Goal: Information Seeking & Learning: Learn about a topic

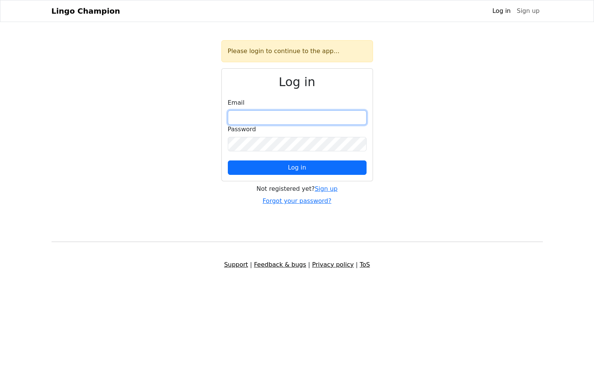
click at [265, 116] on input "email" at bounding box center [297, 117] width 139 height 14
click at [411, 122] on div "Please login to continue to the app... Log in Email Password Log in Not registe…" at bounding box center [297, 122] width 501 height 165
click at [261, 115] on input "email" at bounding box center [297, 117] width 139 height 14
type input "**********"
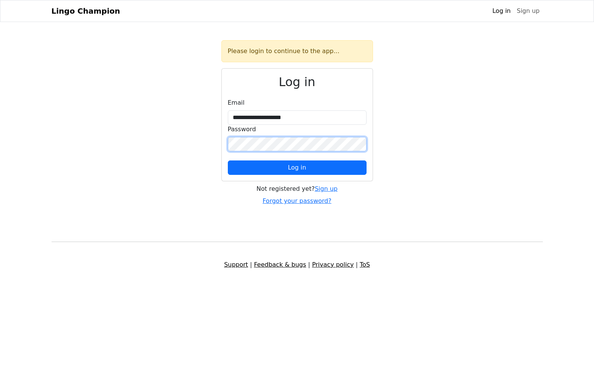
click at [201, 144] on div "**********" at bounding box center [297, 122] width 501 height 165
click at [220, 143] on div "**********" at bounding box center [297, 122] width 501 height 165
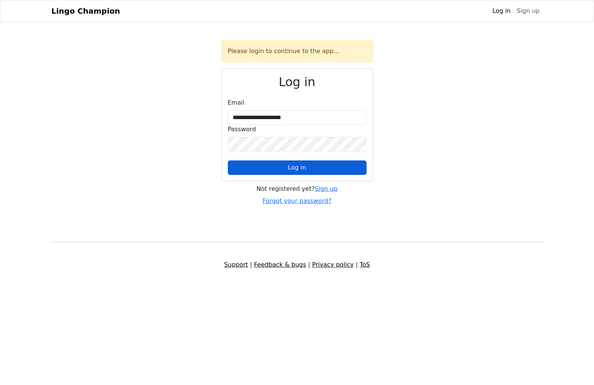
click at [300, 169] on span "Log in" at bounding box center [297, 167] width 18 height 7
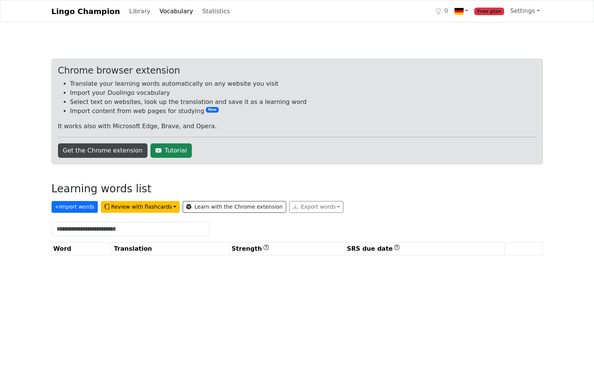
click at [115, 151] on link "Get the Chrome extension" at bounding box center [103, 150] width 90 height 14
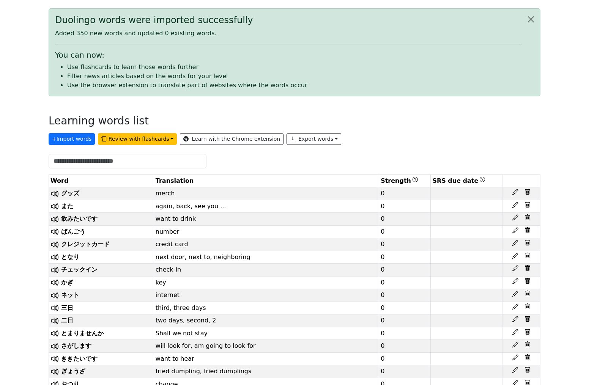
scroll to position [74, 0]
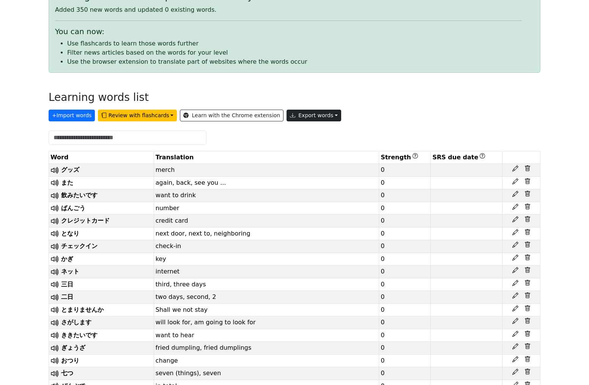
click at [308, 116] on button "Export words" at bounding box center [313, 116] width 55 height 12
click at [298, 130] on link "Copy to clipboard" at bounding box center [331, 132] width 89 height 12
click at [372, 108] on div "+ Import words Review with flashcards Learn with the Chrome extension Export wo…" at bounding box center [294, 114] width 491 height 15
click at [317, 115] on button "Export words" at bounding box center [313, 116] width 55 height 12
click at [313, 143] on link "Tab-separated TXT file" at bounding box center [331, 144] width 89 height 12
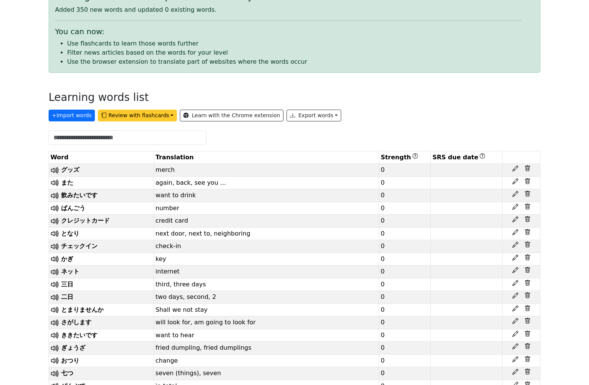
click at [162, 114] on button "Review with flashcards" at bounding box center [137, 116] width 79 height 12
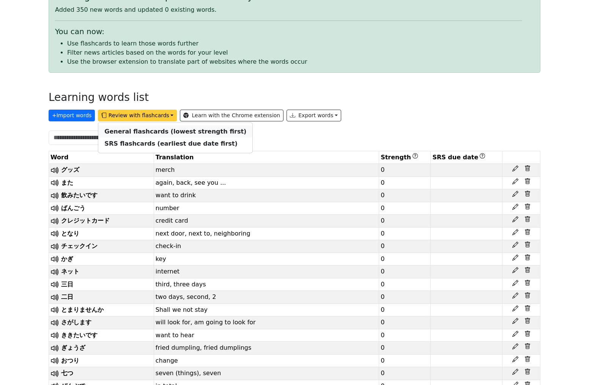
click at [158, 130] on strong "General flashcards (lowest strength first)" at bounding box center [175, 131] width 142 height 7
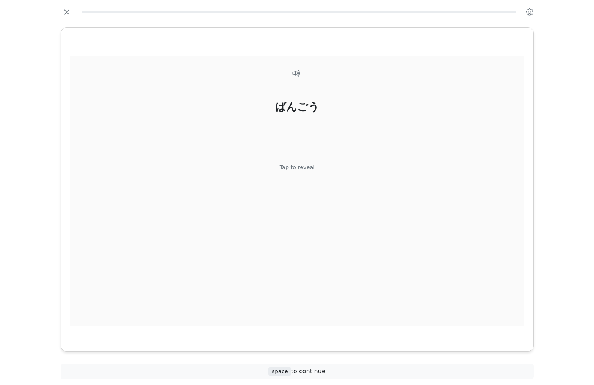
click at [341, 201] on div "ばんごう Tap to reveal" at bounding box center [297, 191] width 454 height 270
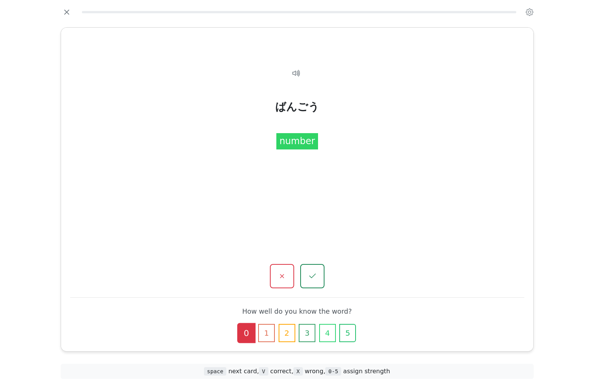
drag, startPoint x: 69, startPoint y: 11, endPoint x: 83, endPoint y: 30, distance: 23.0
click at [68, 11] on icon "button" at bounding box center [66, 11] width 11 height 11
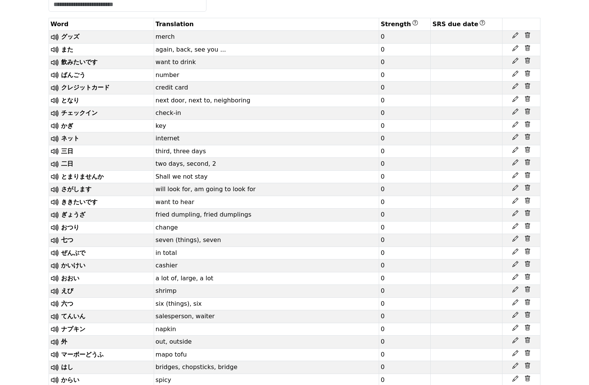
scroll to position [196, 0]
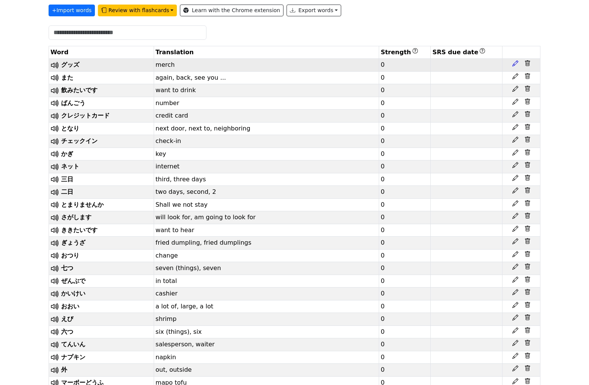
click at [513, 63] on icon at bounding box center [515, 63] width 6 height 6
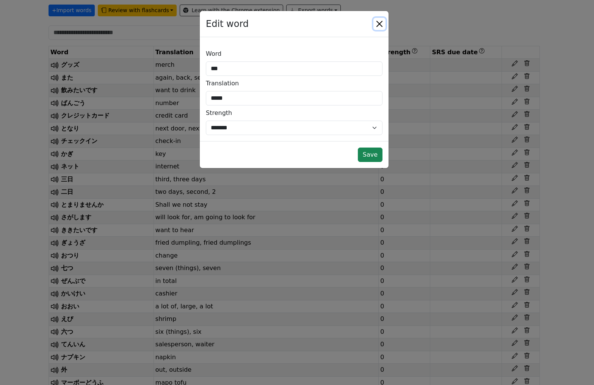
click at [380, 22] on button "Close" at bounding box center [380, 24] width 12 height 12
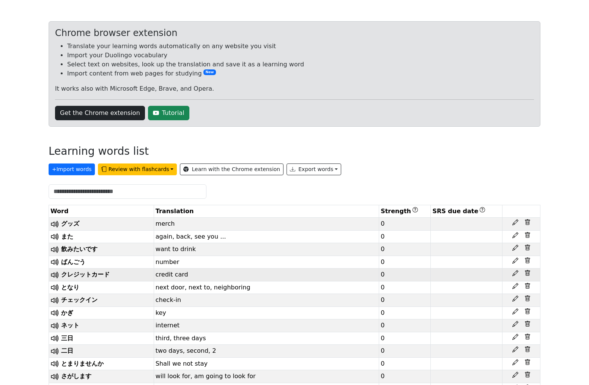
scroll to position [0, 0]
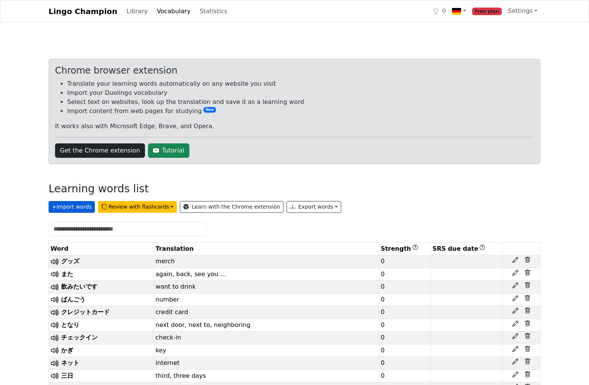
click at [77, 207] on button "+ Import words" at bounding box center [72, 207] width 46 height 12
click at [154, 11] on link "Vocabulary" at bounding box center [174, 11] width 40 height 15
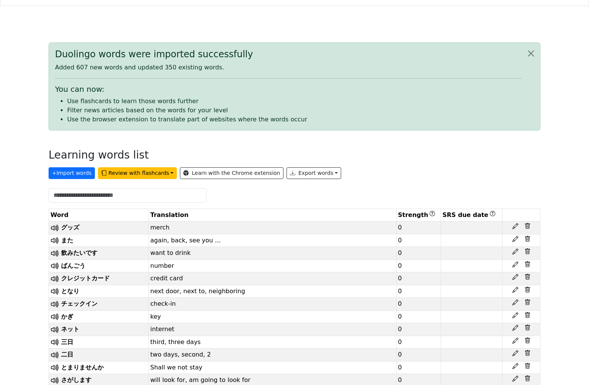
scroll to position [17, 0]
click at [307, 174] on button "Export words" at bounding box center [313, 173] width 55 height 12
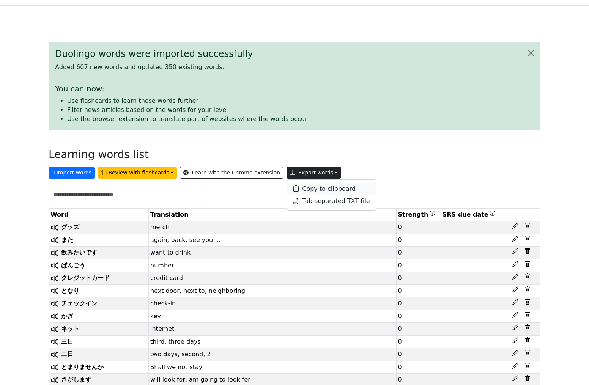
click at [314, 187] on link "Copy to clipboard" at bounding box center [331, 189] width 89 height 12
click at [54, 228] on icon at bounding box center [55, 228] width 10 height 10
click at [53, 228] on icon at bounding box center [53, 227] width 6 height 6
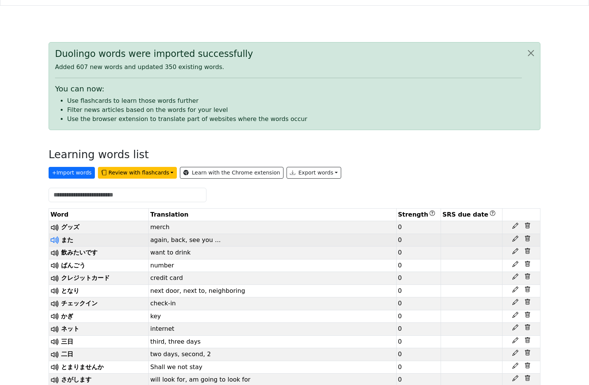
click at [57, 240] on icon at bounding box center [55, 240] width 10 height 10
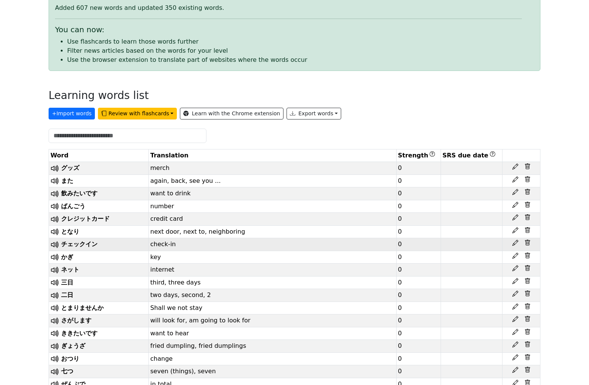
scroll to position [98, 0]
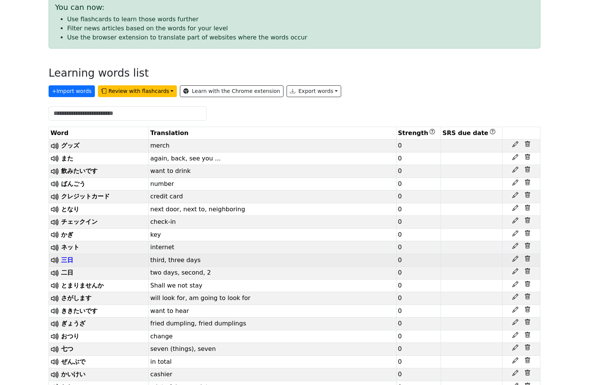
click at [69, 264] on span "三日" at bounding box center [67, 259] width 12 height 7
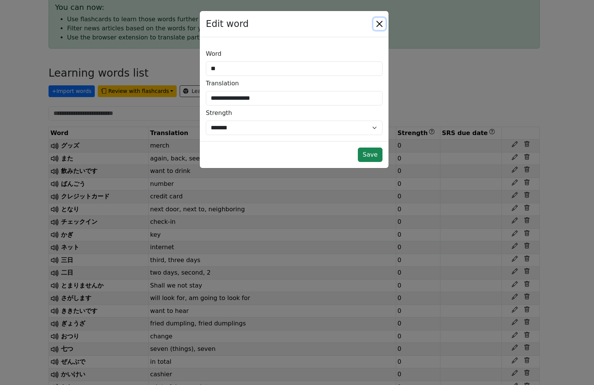
click at [382, 21] on button "Close" at bounding box center [380, 24] width 12 height 12
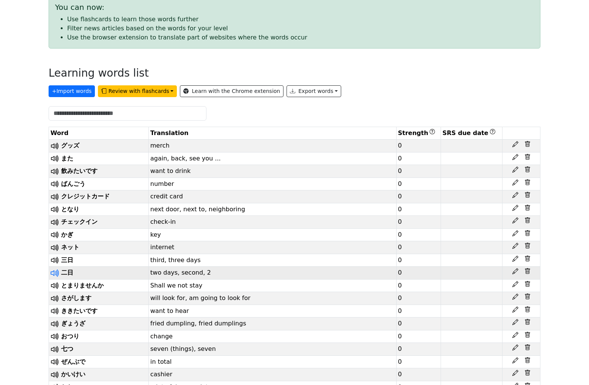
click at [53, 278] on icon at bounding box center [55, 273] width 10 height 10
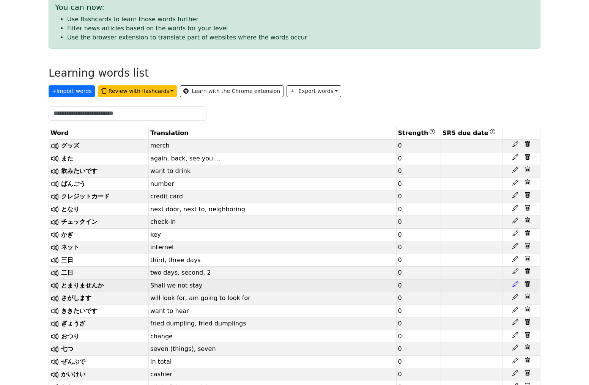
click at [516, 287] on icon at bounding box center [515, 284] width 6 height 6
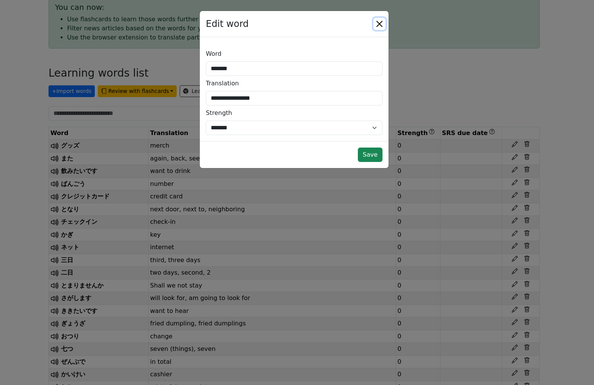
click at [376, 22] on button "Close" at bounding box center [380, 24] width 12 height 12
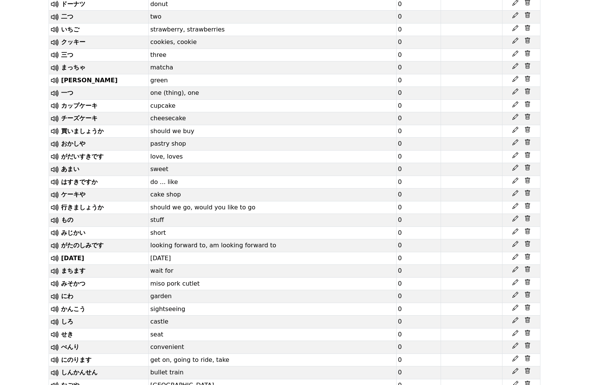
scroll to position [5513, 0]
